Goal: Task Accomplishment & Management: Use online tool/utility

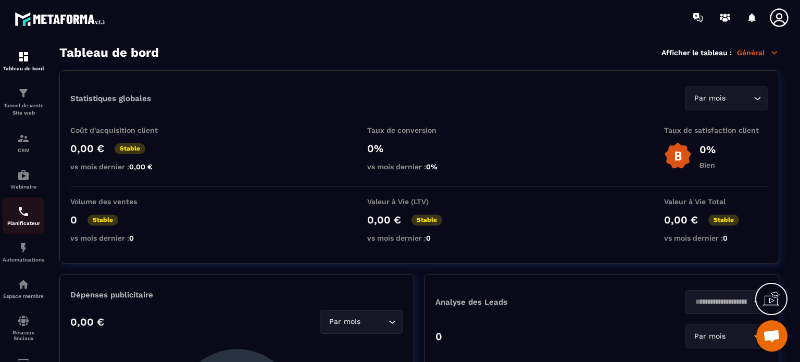
scroll to position [6812, 0]
click at [22, 254] on img at bounding box center [23, 248] width 12 height 12
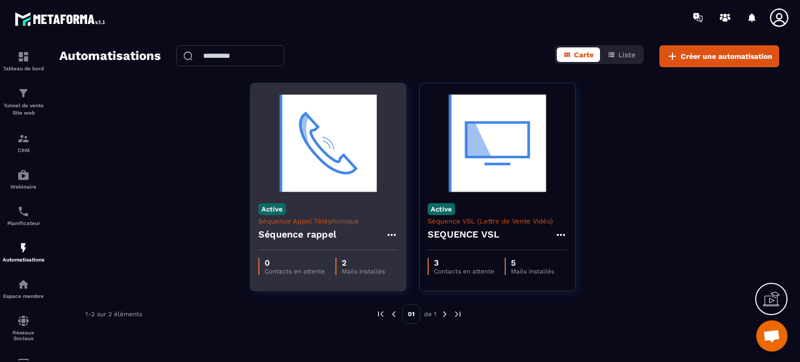
click at [319, 156] on img at bounding box center [328, 143] width 140 height 104
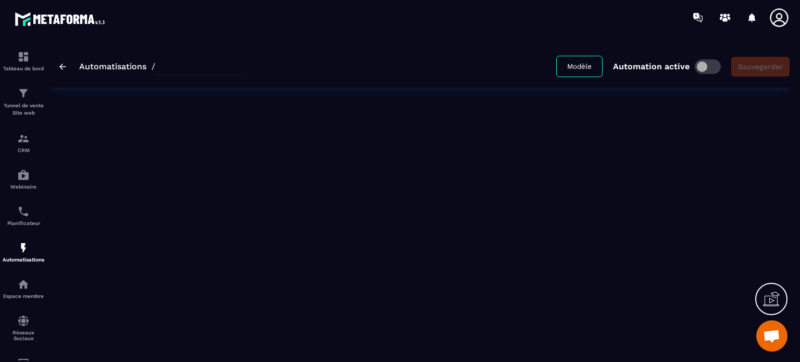
type input "**********"
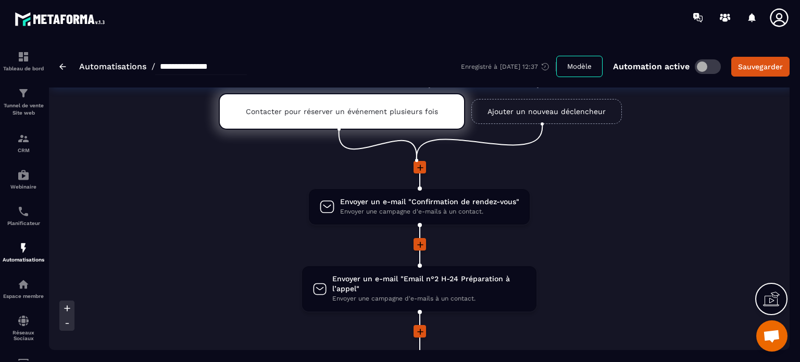
scroll to position [104, 0]
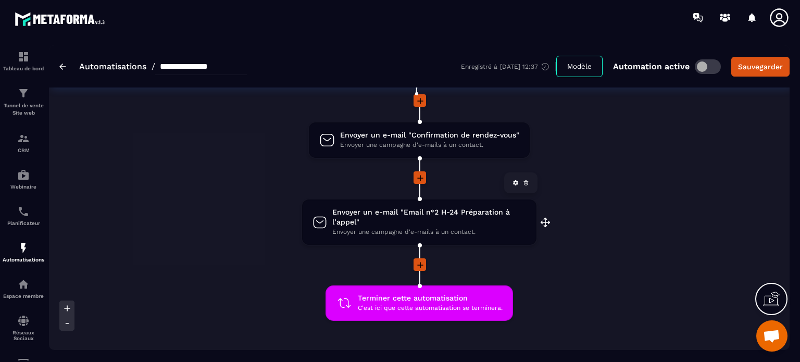
click at [439, 210] on span "Envoyer un e-mail "Email n°2 H-24 Préparation à l’appel"" at bounding box center [429, 217] width 194 height 20
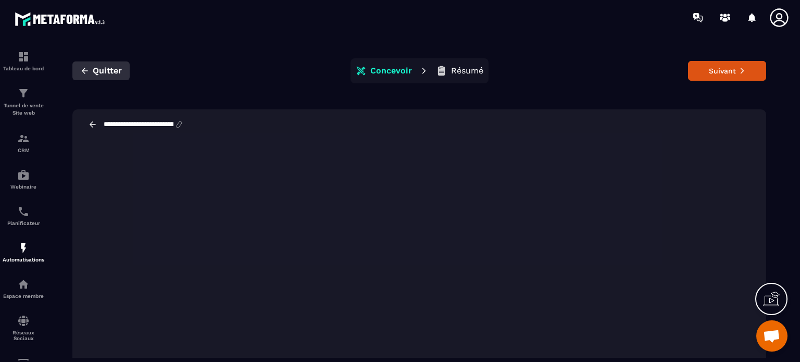
click at [109, 73] on span "Quitter" at bounding box center [107, 71] width 29 height 10
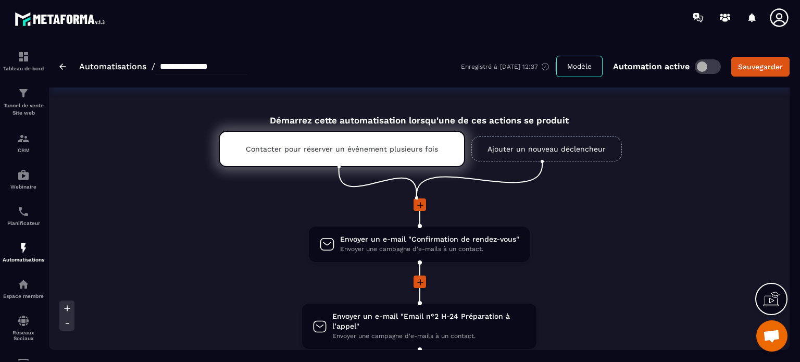
scroll to position [104, 0]
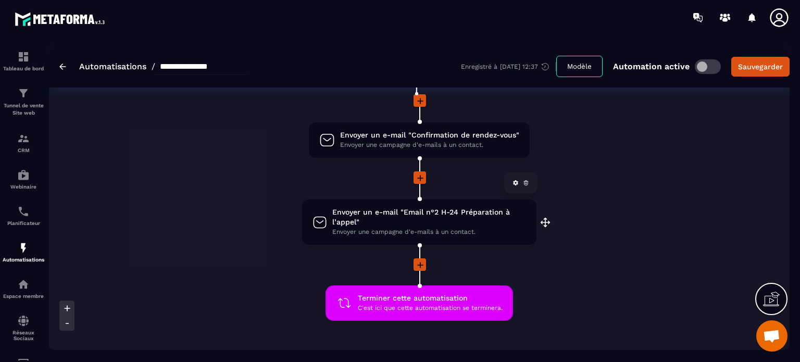
click at [515, 181] on icon at bounding box center [515, 183] width 6 height 6
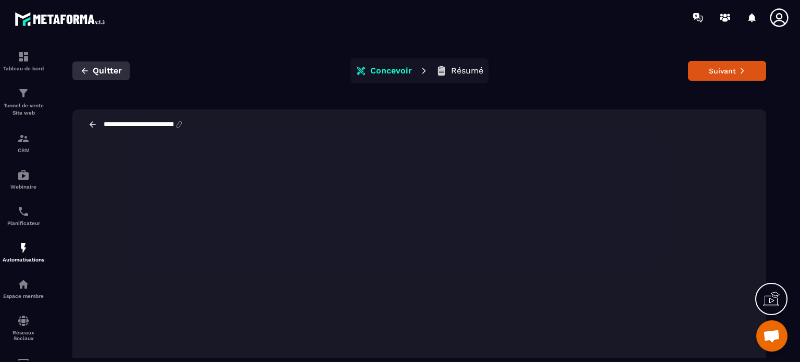
click at [109, 68] on span "Quitter" at bounding box center [107, 71] width 29 height 10
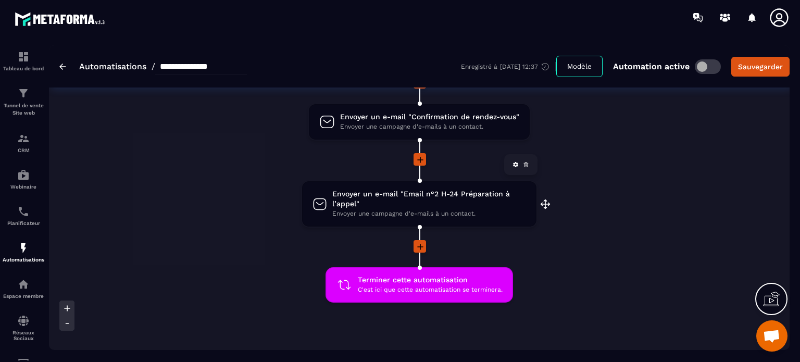
scroll to position [104, 0]
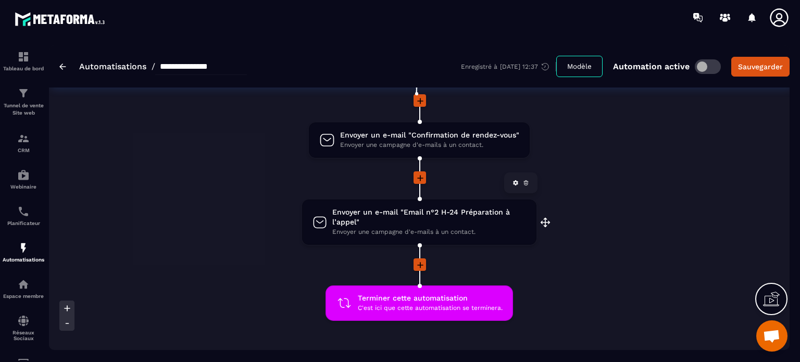
click at [394, 213] on span "Envoyer un e-mail "Email n°2 H-24 Préparation à l’appel"" at bounding box center [429, 217] width 194 height 20
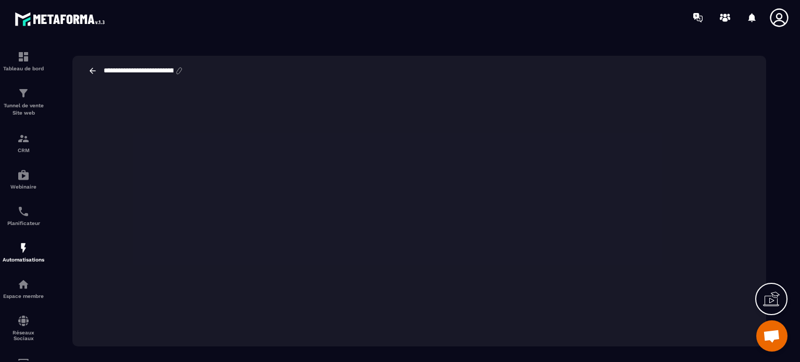
scroll to position [23, 0]
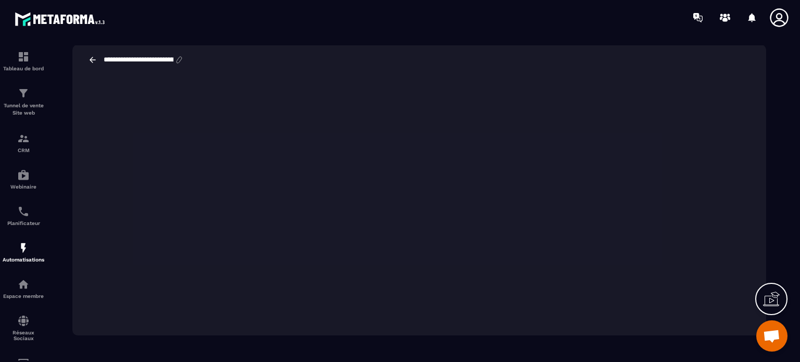
click at [92, 60] on icon at bounding box center [92, 59] width 9 height 9
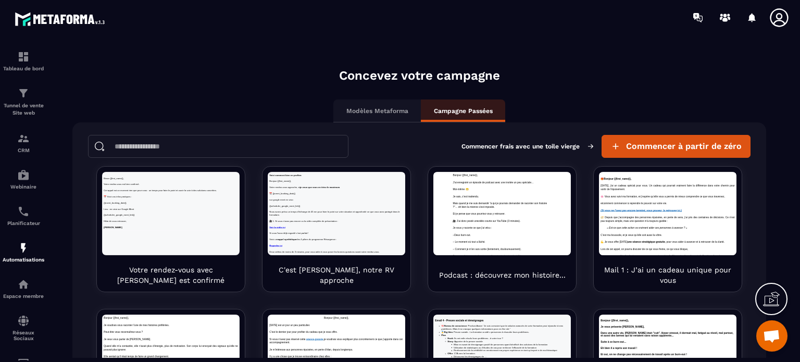
scroll to position [9, 0]
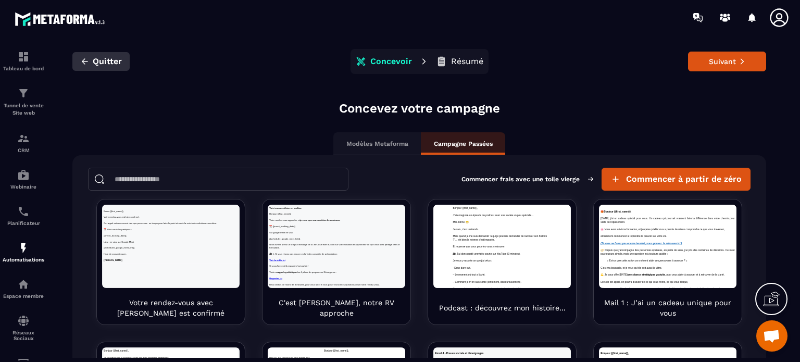
click at [106, 62] on span "Quitter" at bounding box center [107, 61] width 29 height 10
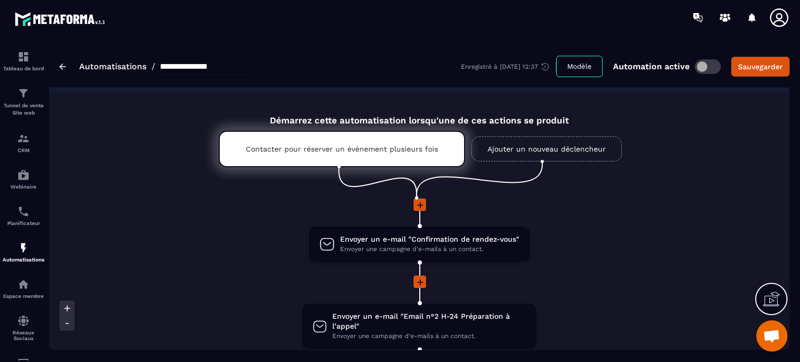
click at [420, 207] on icon at bounding box center [420, 205] width 6 height 6
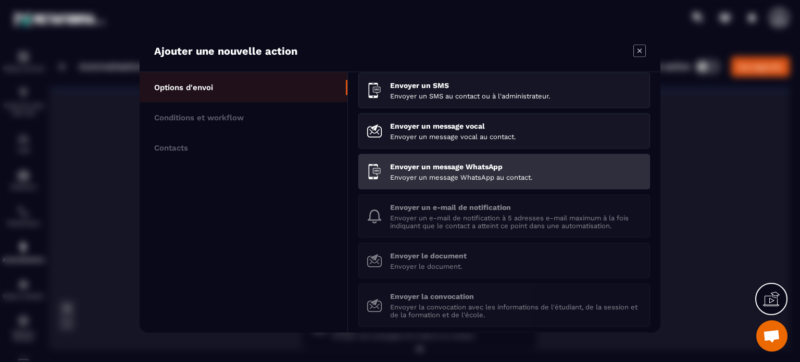
scroll to position [104, 0]
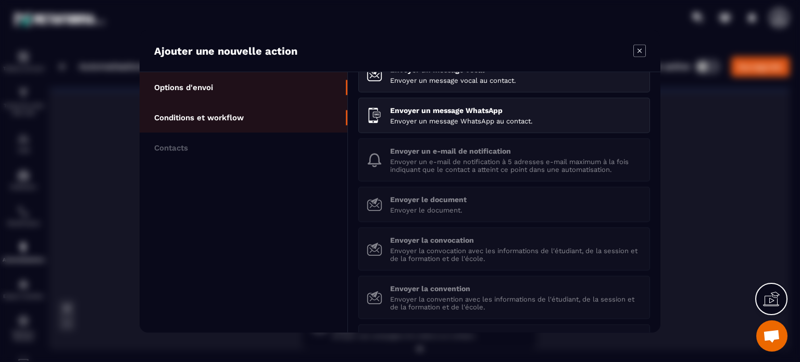
click at [217, 117] on p "Conditions et workflow" at bounding box center [199, 116] width 90 height 9
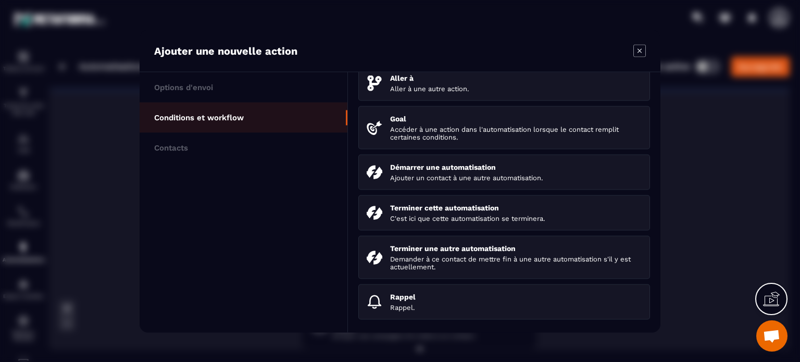
scroll to position [111, 0]
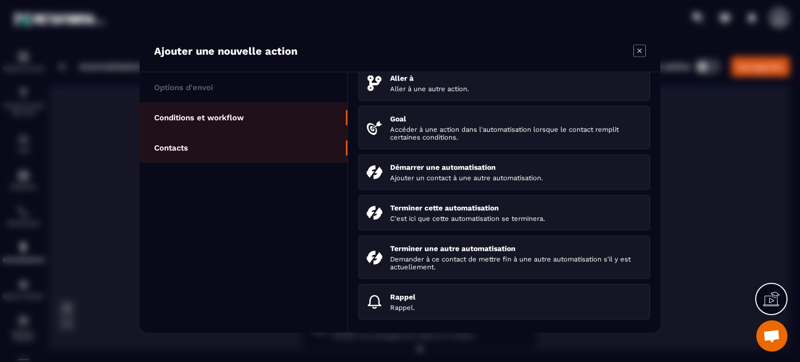
click at [179, 148] on p "Contacts" at bounding box center [171, 147] width 34 height 9
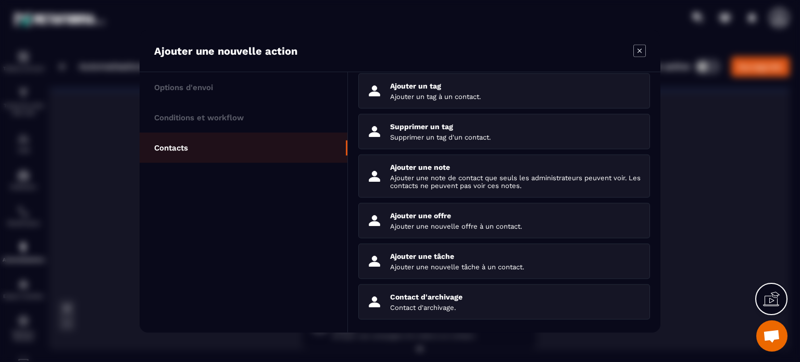
scroll to position [87, 0]
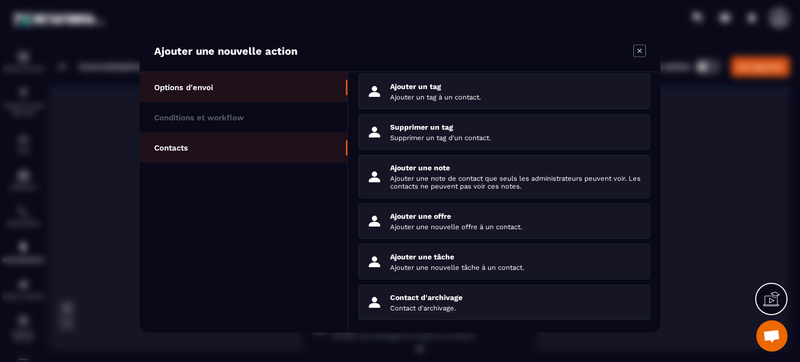
click at [192, 88] on p "Options d'envoi" at bounding box center [183, 86] width 59 height 9
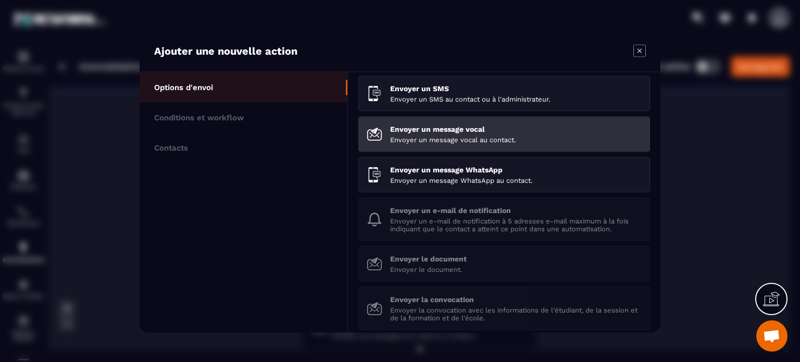
scroll to position [0, 0]
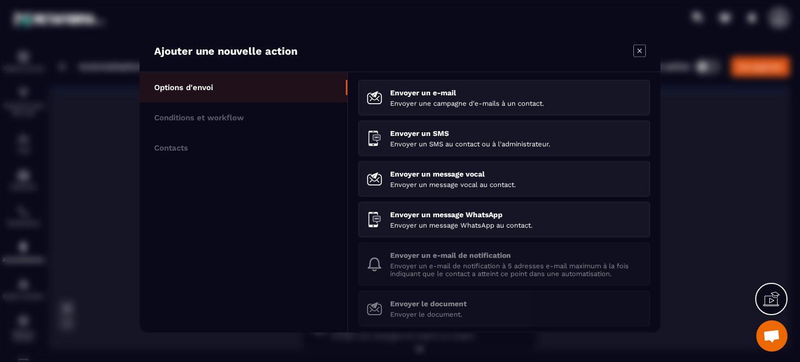
click at [640, 48] on icon "Modal window" at bounding box center [639, 50] width 12 height 12
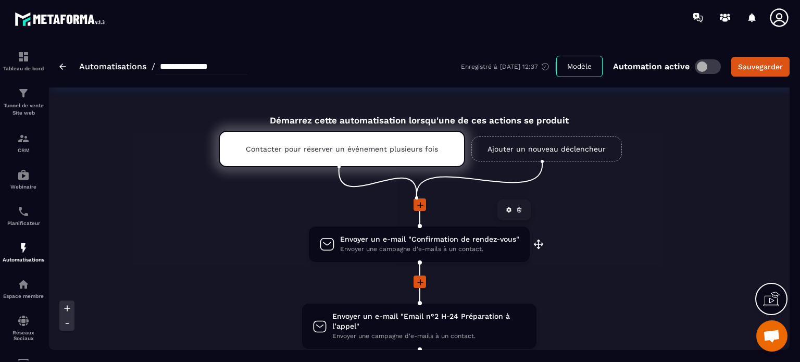
click at [325, 240] on icon at bounding box center [327, 244] width 16 height 16
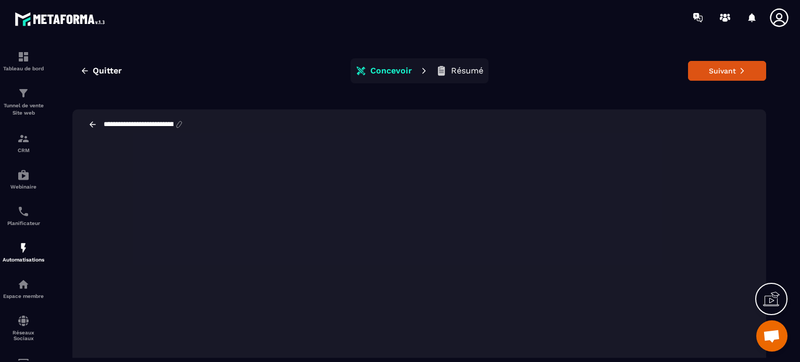
click at [184, 125] on icon at bounding box center [178, 124] width 9 height 9
click at [115, 70] on span "Quitter" at bounding box center [107, 71] width 29 height 10
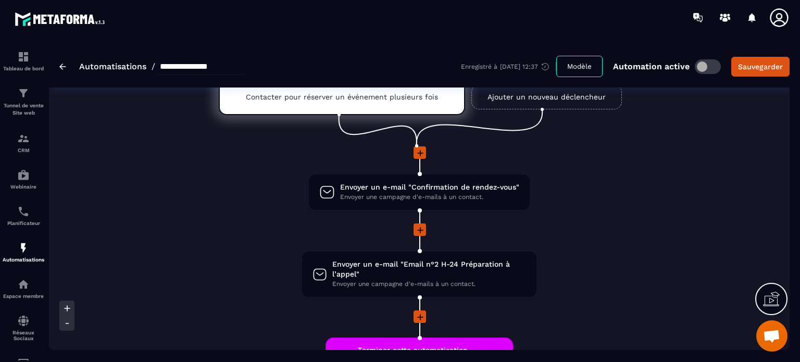
scroll to position [104, 0]
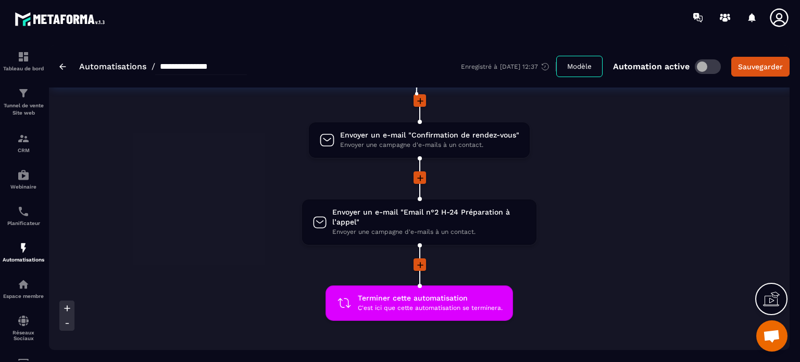
click at [417, 177] on icon at bounding box center [420, 178] width 6 height 6
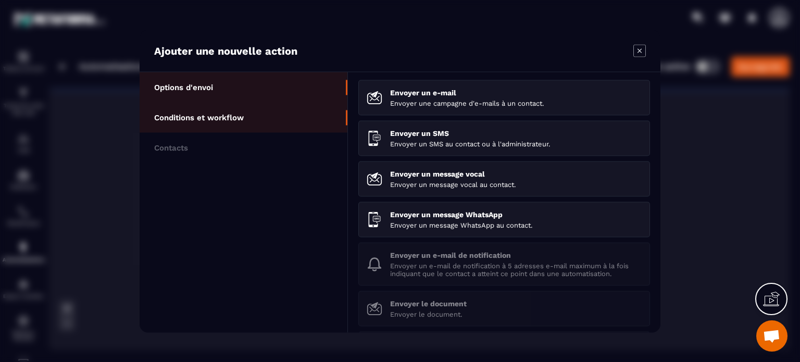
click at [201, 117] on p "Conditions et workflow" at bounding box center [199, 116] width 90 height 9
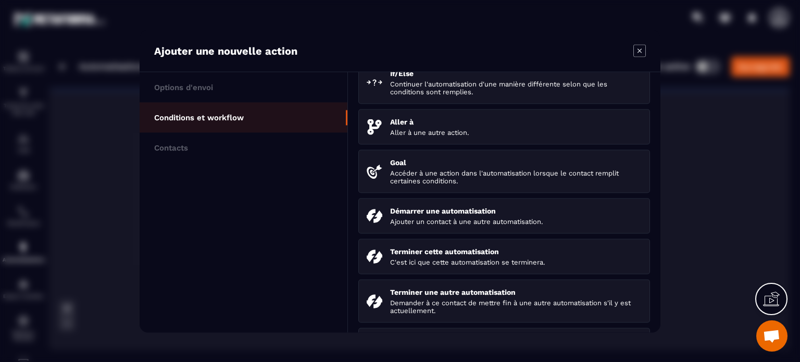
scroll to position [0, 0]
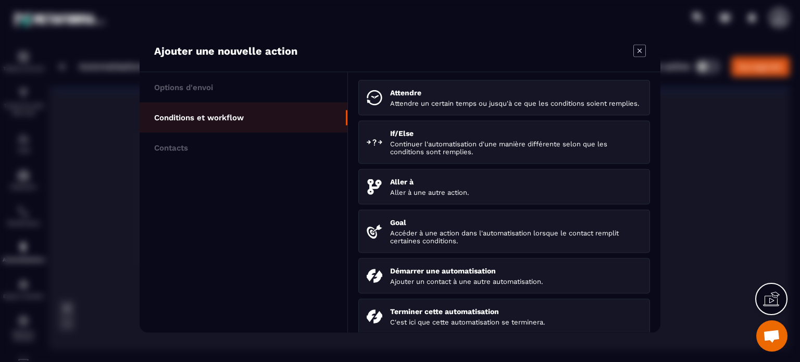
click at [641, 47] on icon "Modal window" at bounding box center [639, 50] width 12 height 12
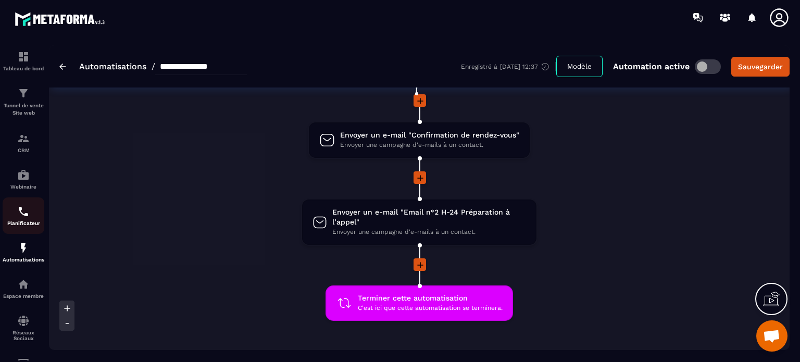
click at [22, 216] on img at bounding box center [23, 211] width 12 height 12
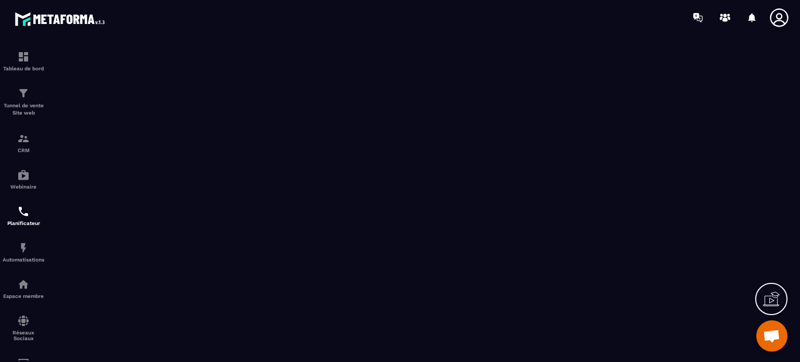
click at [772, 339] on span "Ouvrir le chat" at bounding box center [771, 336] width 17 height 15
